Goal: Task Accomplishment & Management: Use online tool/utility

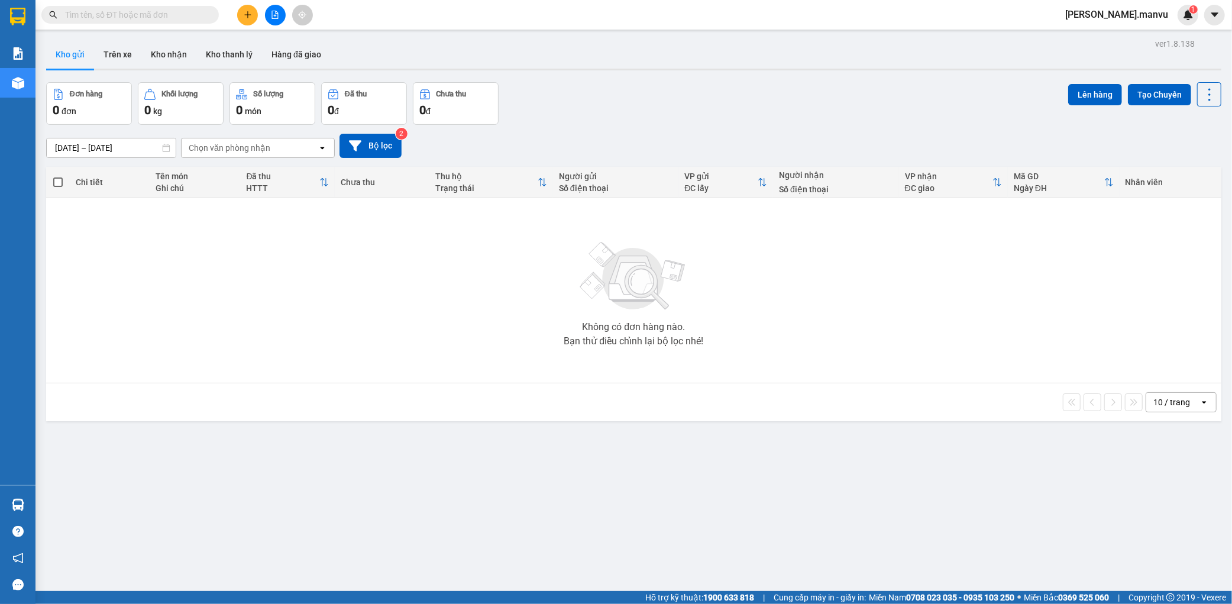
drag, startPoint x: 150, startPoint y: 15, endPoint x: 157, endPoint y: 14, distance: 7.2
click at [150, 14] on input "text" at bounding box center [135, 14] width 140 height 13
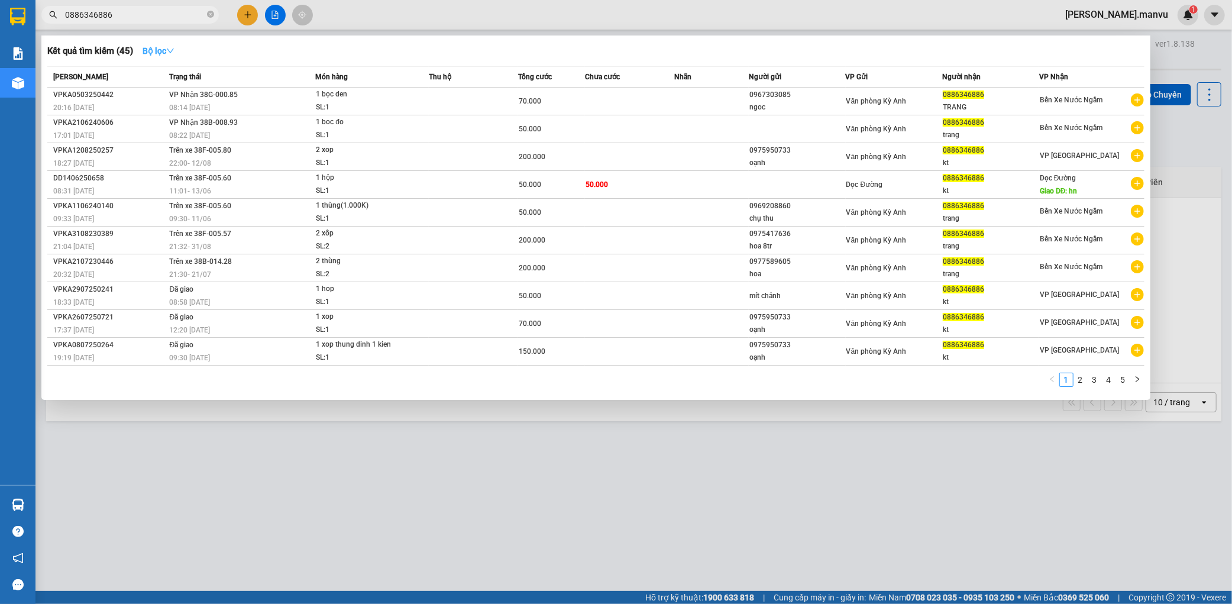
type input "0886346886"
click at [158, 50] on strong "Bộ lọc" at bounding box center [159, 50] width 32 height 9
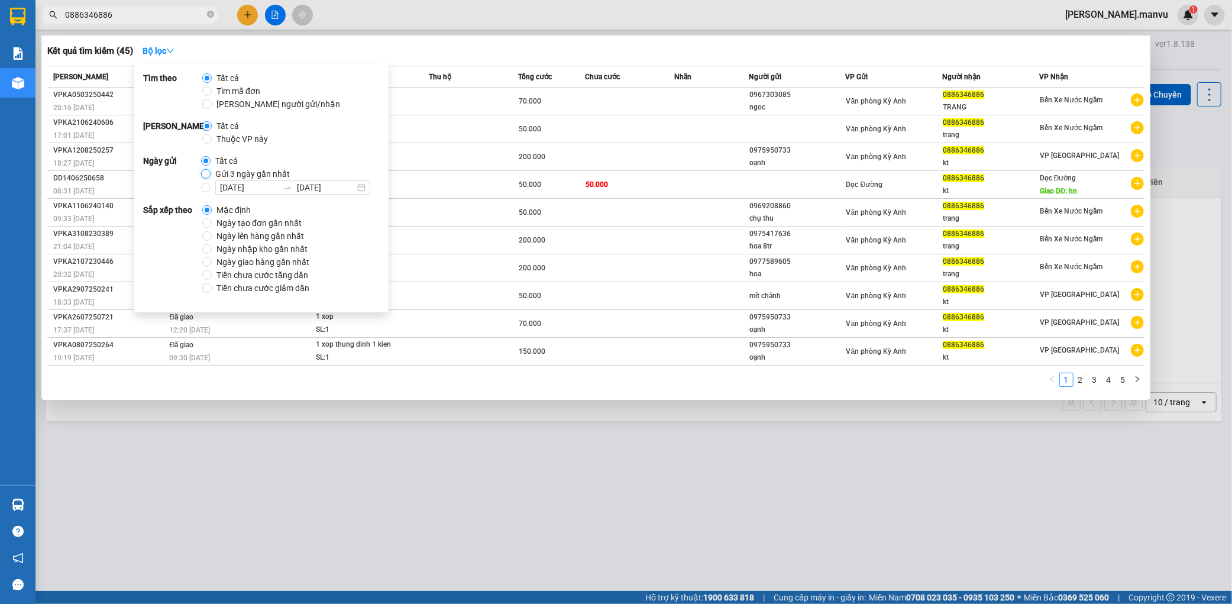
click at [203, 174] on input "Gửi 3 ngày gần nhất" at bounding box center [205, 173] width 9 height 9
radio input "true"
radio input "false"
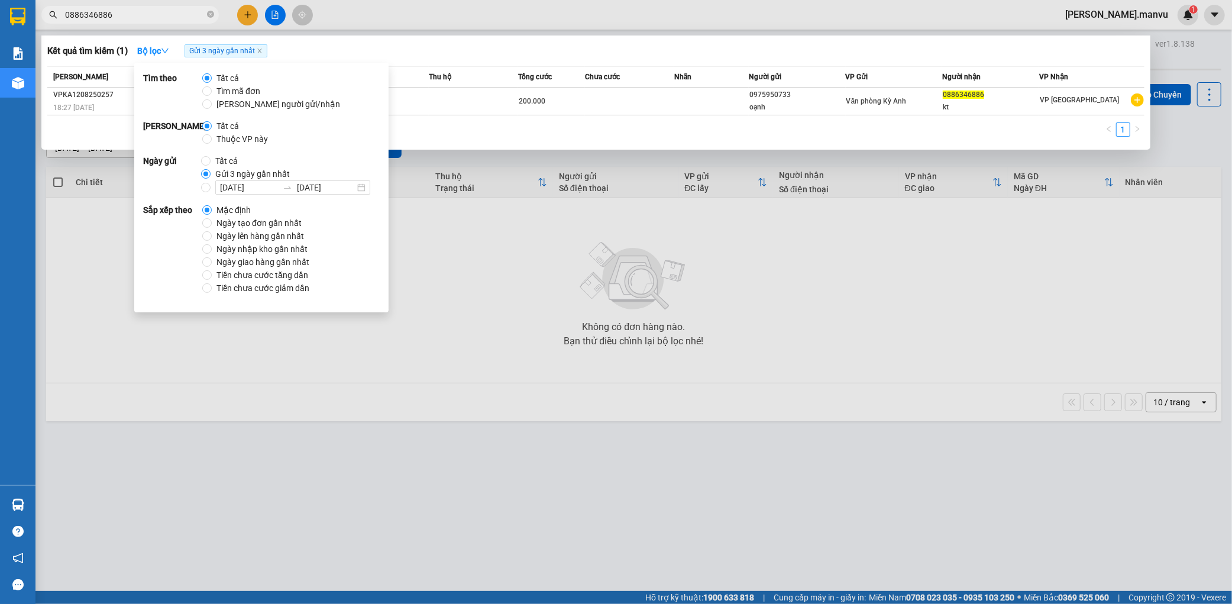
click at [623, 325] on div at bounding box center [616, 302] width 1232 height 604
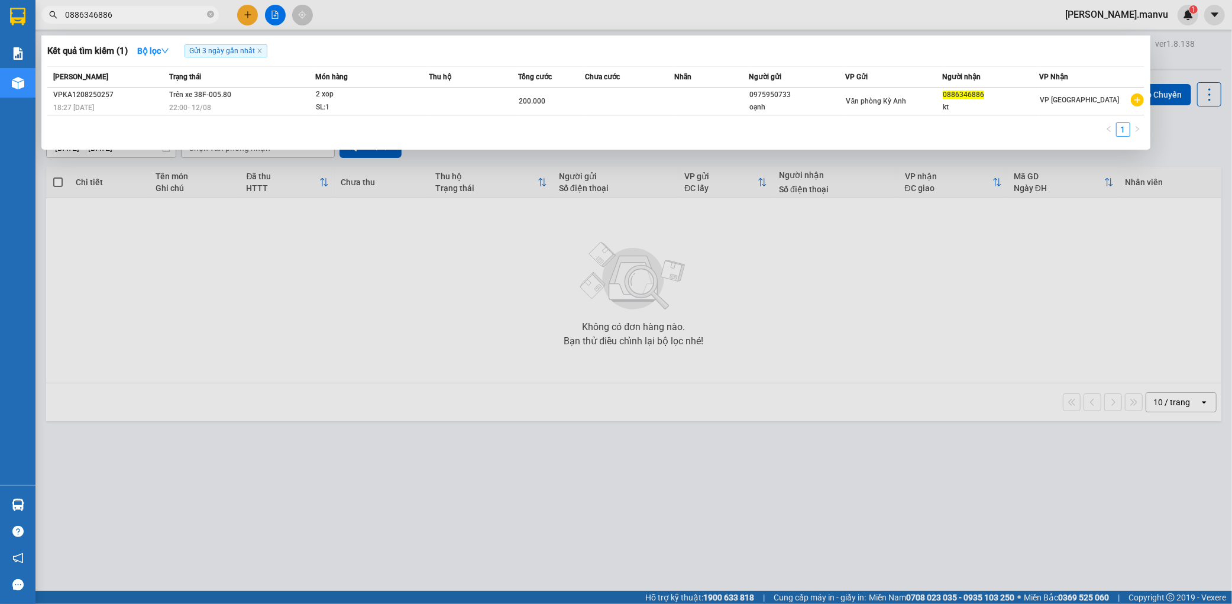
drag, startPoint x: 123, startPoint y: 22, endPoint x: 137, endPoint y: 19, distance: 14.5
click at [127, 22] on span "0886346886" at bounding box center [129, 15] width 177 height 18
click at [334, 265] on div at bounding box center [616, 302] width 1232 height 604
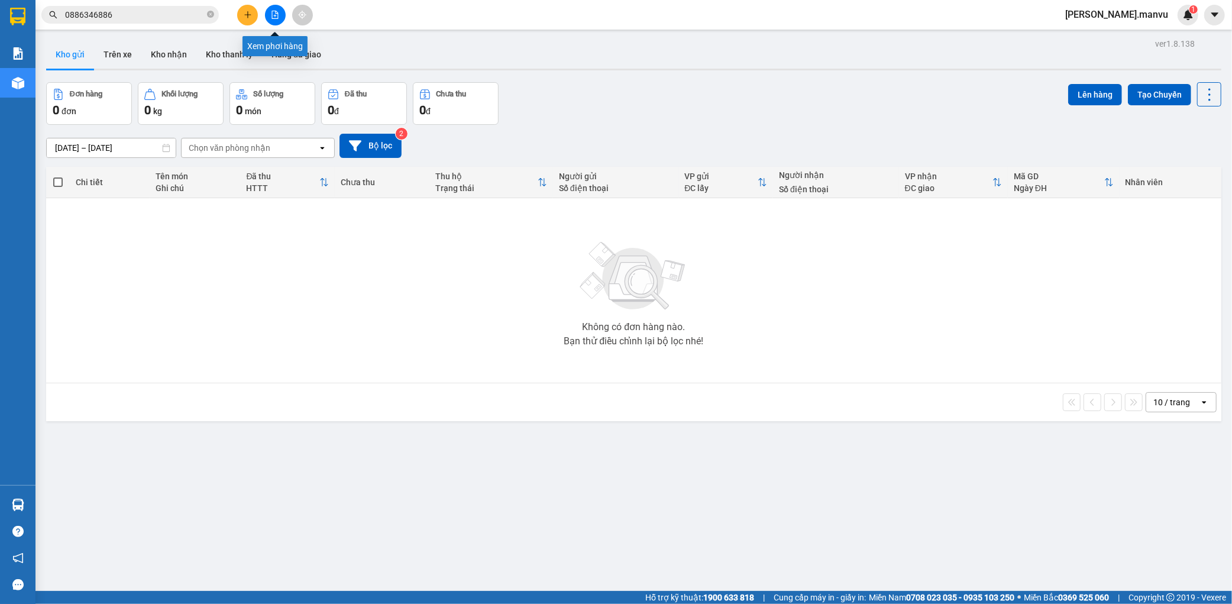
click at [270, 20] on button at bounding box center [275, 15] width 21 height 21
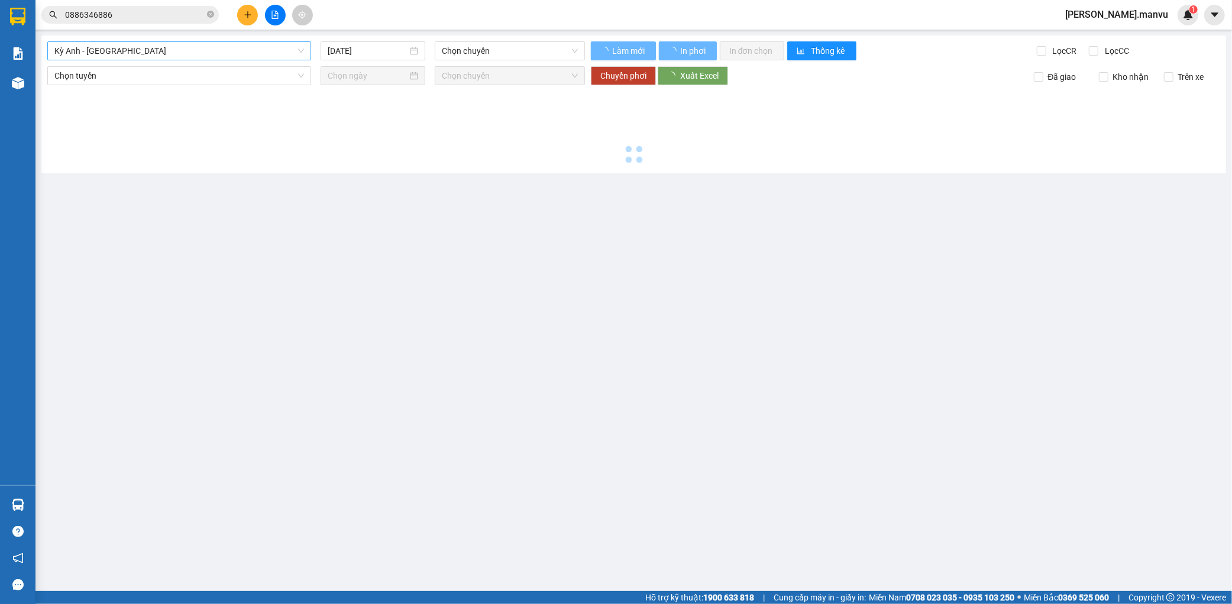
click at [154, 49] on span "Kỳ Anh - Hà Nội" at bounding box center [179, 51] width 250 height 18
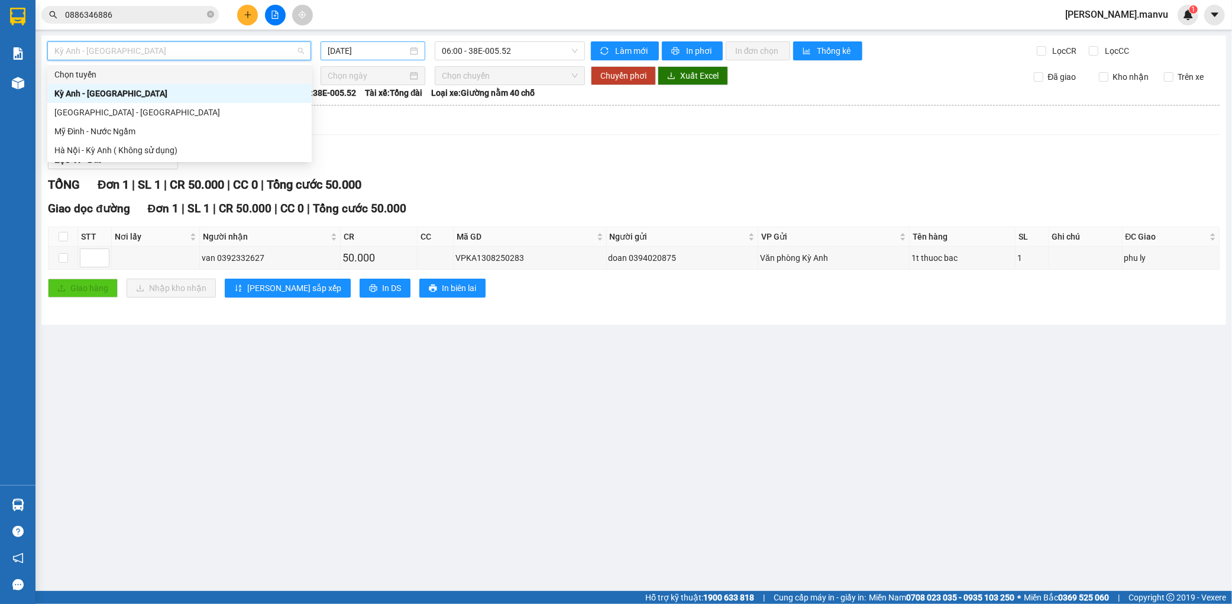
click at [355, 51] on input "13/08/2025" at bounding box center [368, 50] width 80 height 13
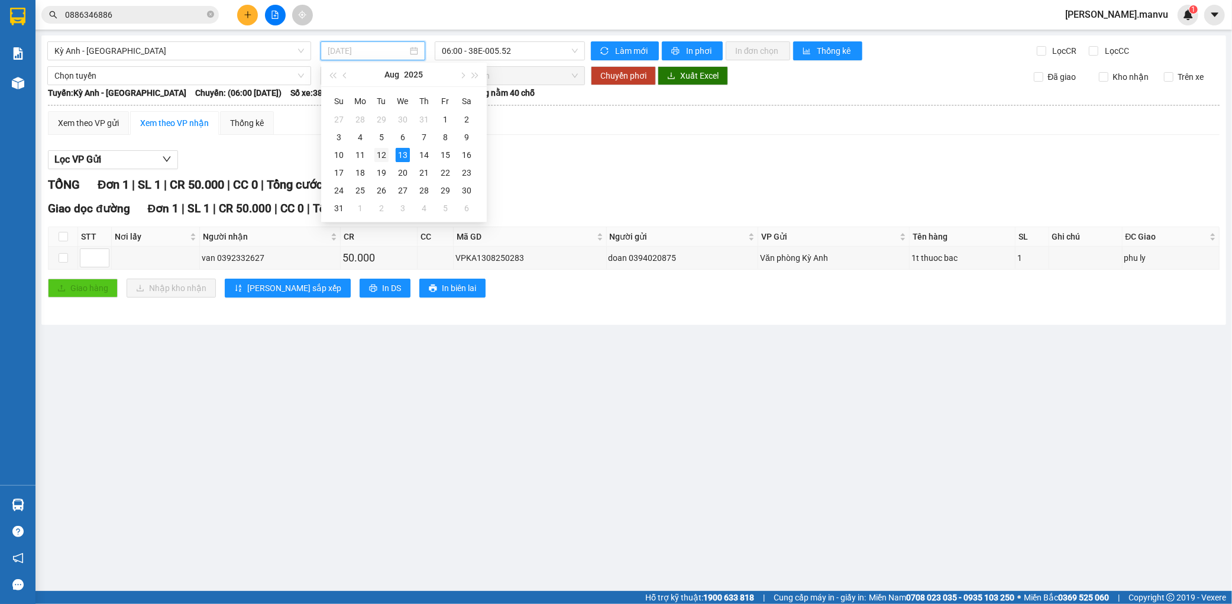
click at [388, 158] on div "12" at bounding box center [381, 155] width 14 height 14
type input "12/08/2025"
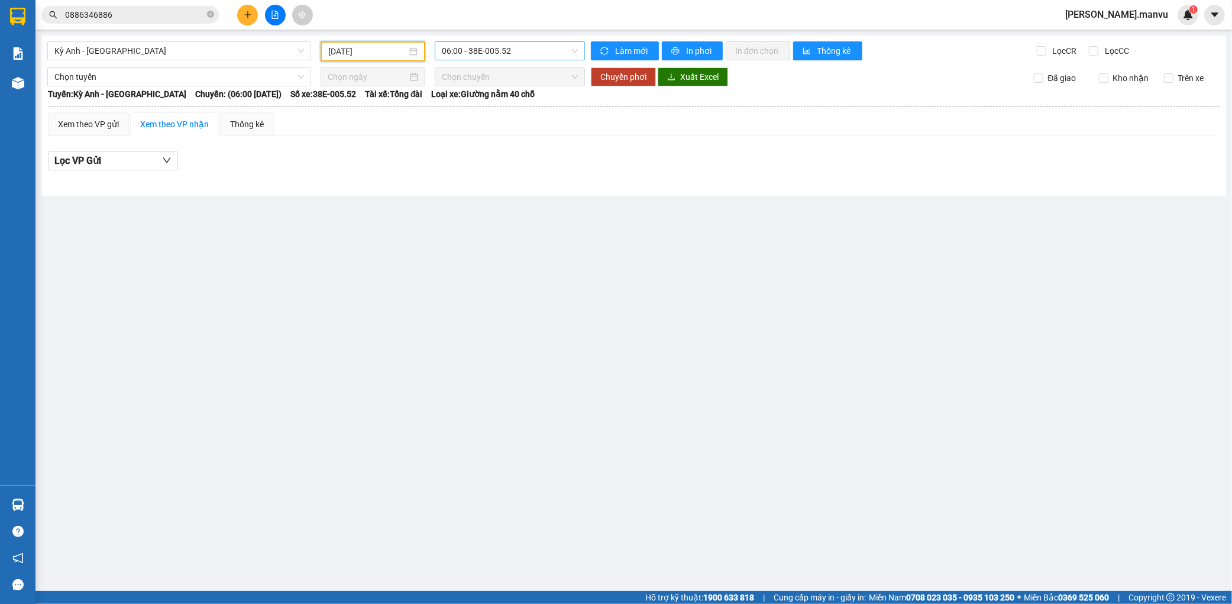
click at [527, 58] on span "06:00 - 38E-005.52" at bounding box center [510, 51] width 136 height 18
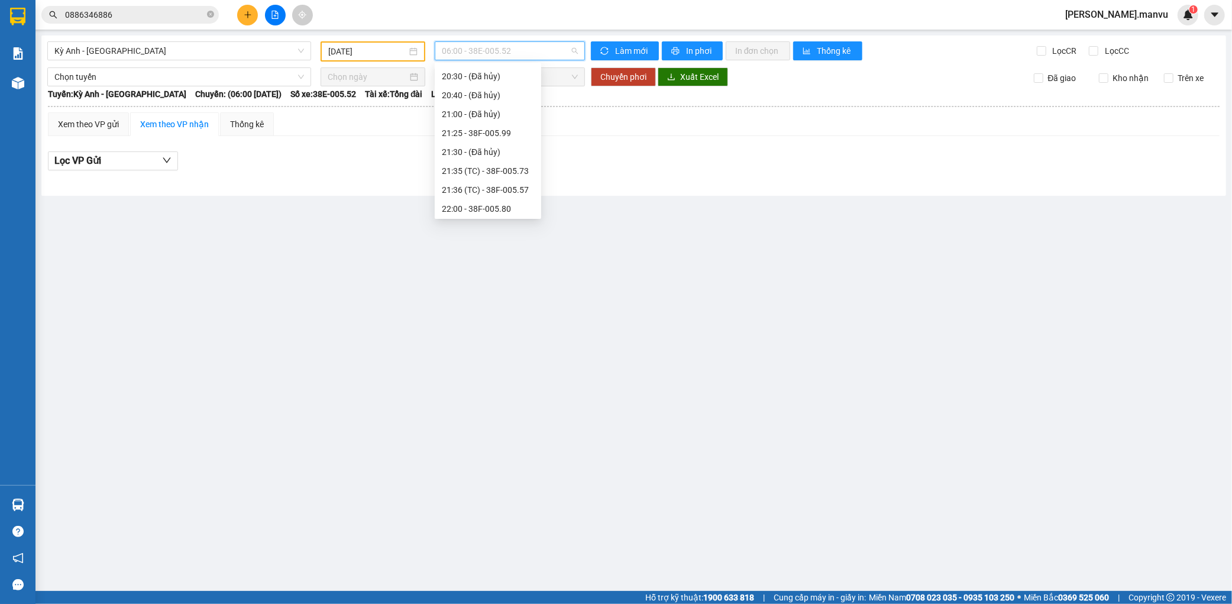
scroll to position [170, 0]
click at [503, 211] on div "22:00 - 38F-005.80" at bounding box center [488, 206] width 92 height 13
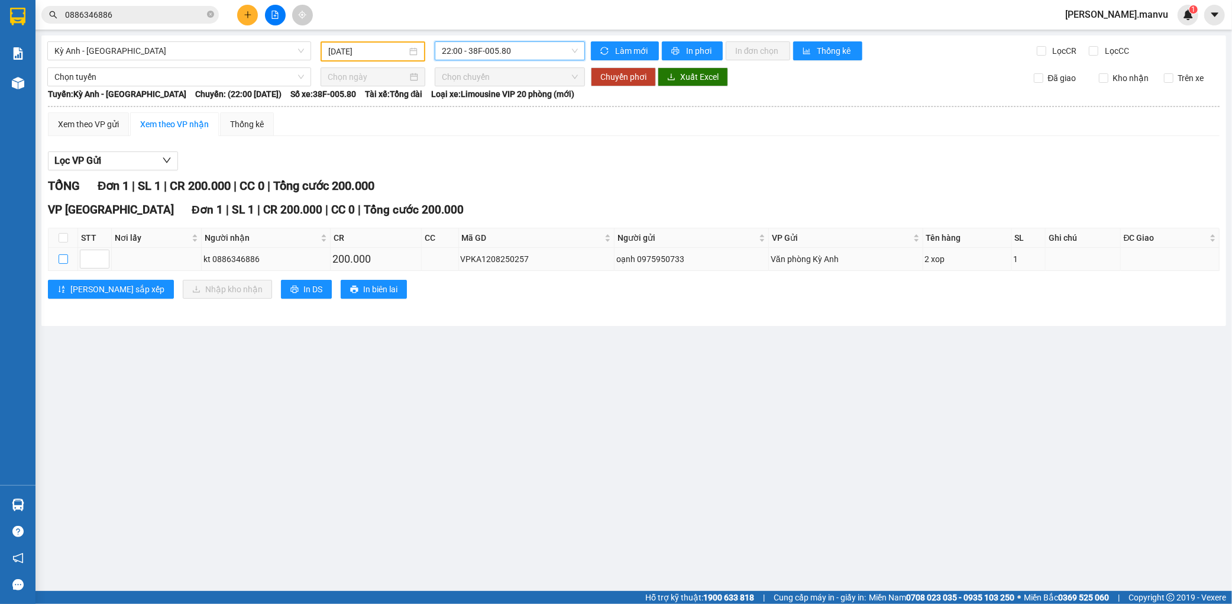
click at [67, 257] on input "checkbox" at bounding box center [63, 258] width 9 height 9
checkbox input "true"
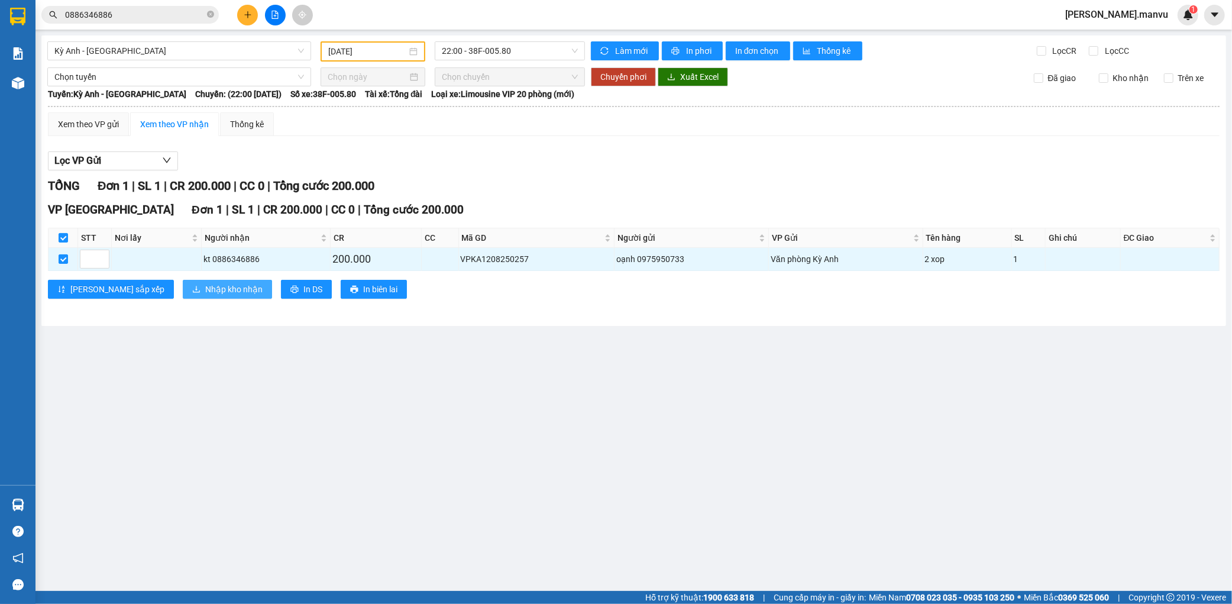
click at [205, 285] on span "Nhập kho nhận" at bounding box center [233, 289] width 57 height 13
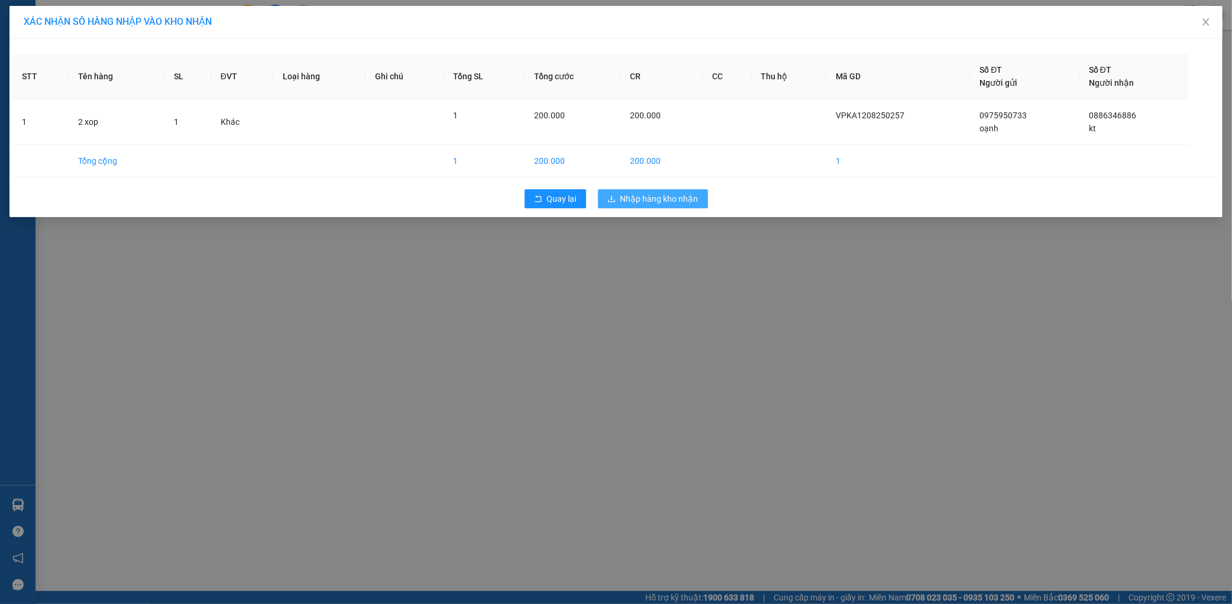
drag, startPoint x: 700, startPoint y: 190, endPoint x: 694, endPoint y: 196, distance: 8.8
click at [698, 191] on button "Nhập hàng kho nhận" at bounding box center [653, 198] width 110 height 19
click at [694, 197] on span "Nhập hàng kho nhận" at bounding box center [659, 198] width 78 height 13
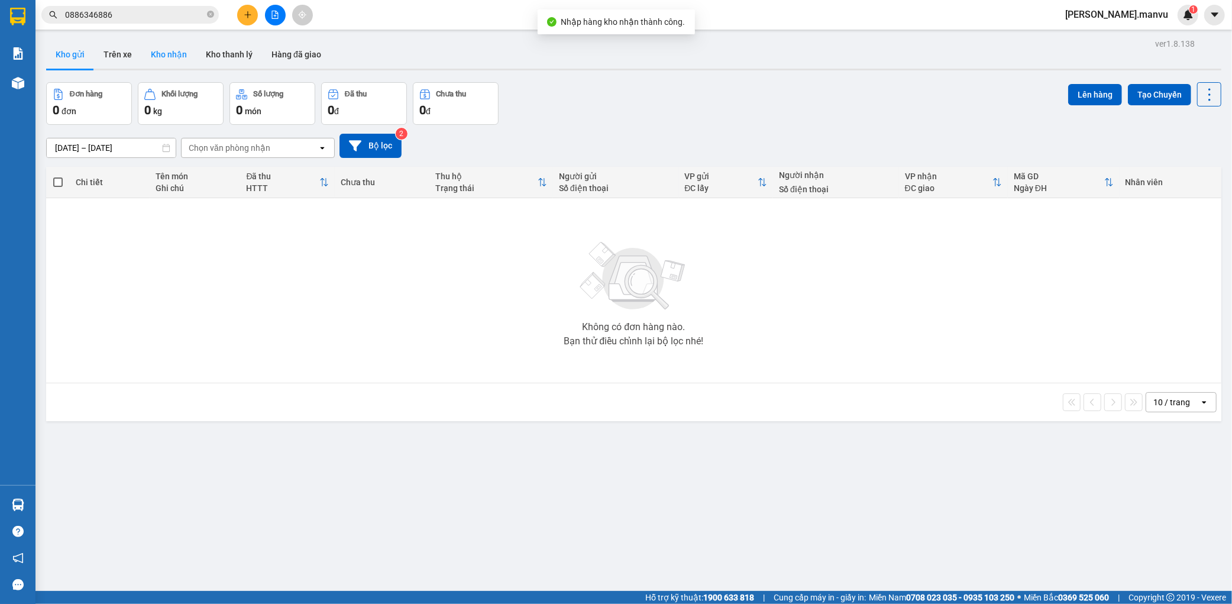
click at [169, 57] on button "Kho nhận" at bounding box center [168, 54] width 55 height 28
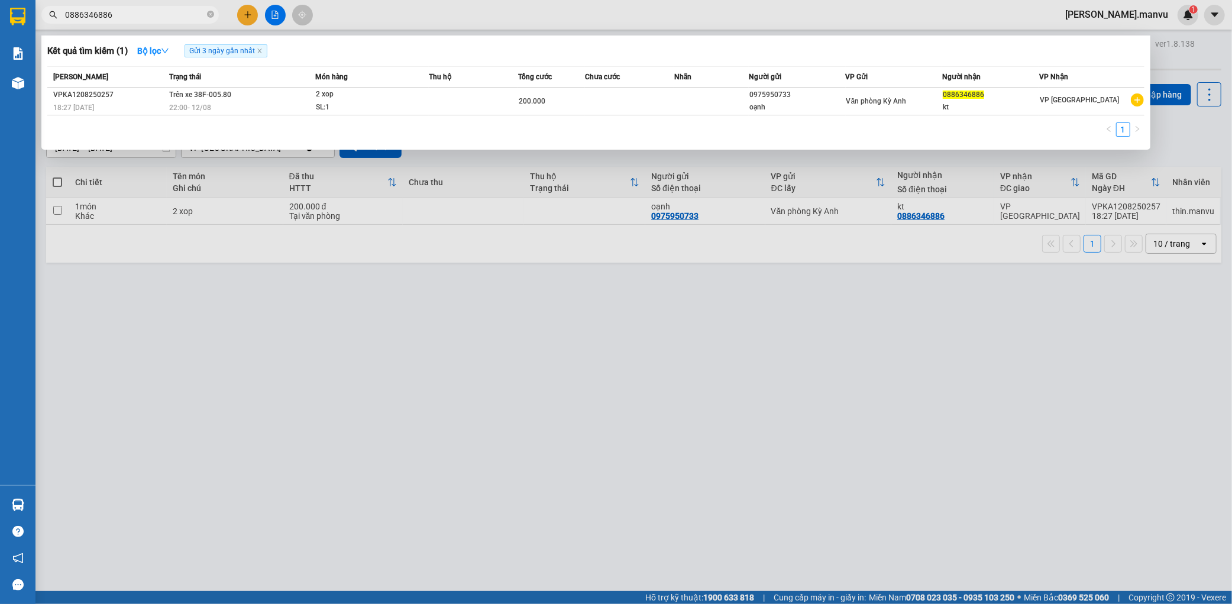
click at [155, 14] on input "0886346886" at bounding box center [135, 14] width 140 height 13
type input "0"
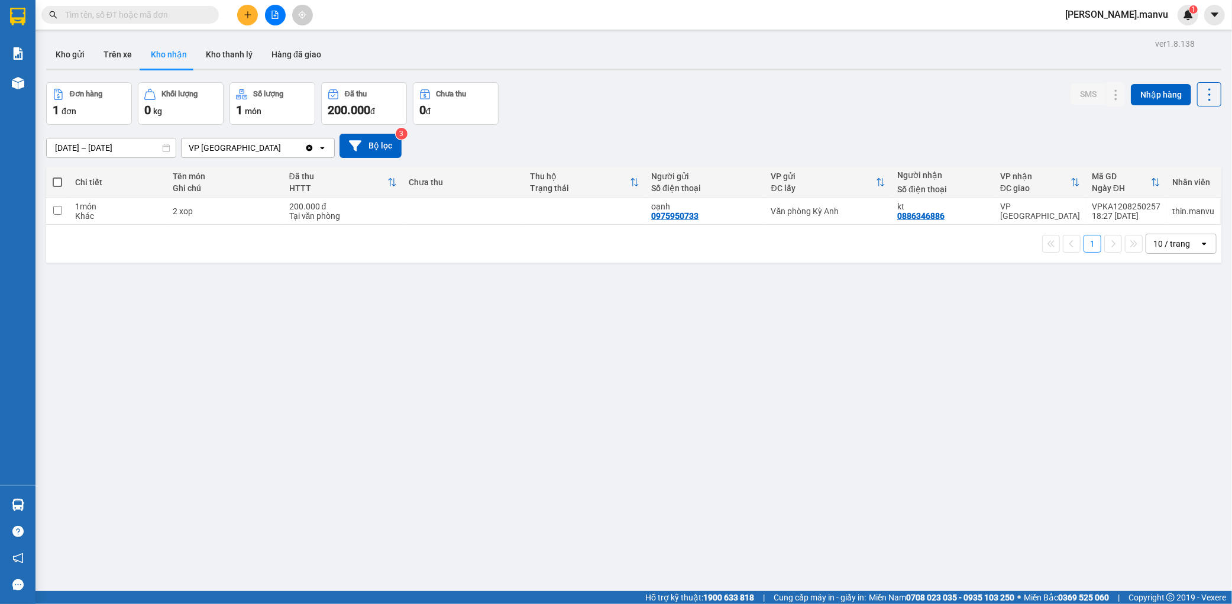
type input "3"
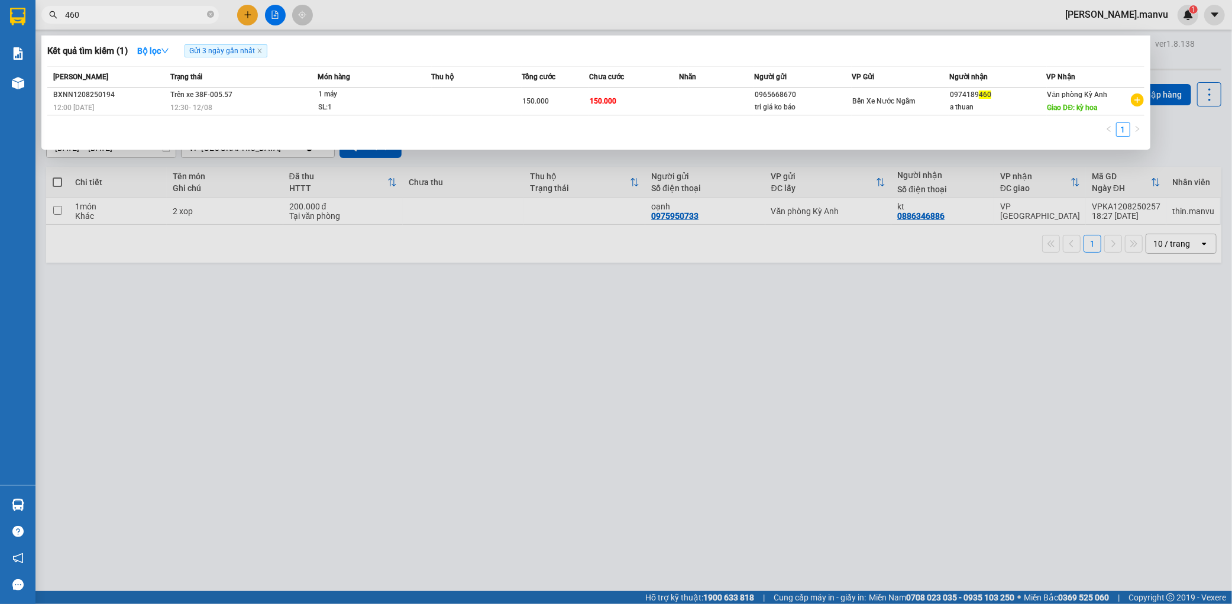
type input "460"
